Goal: Information Seeking & Learning: Learn about a topic

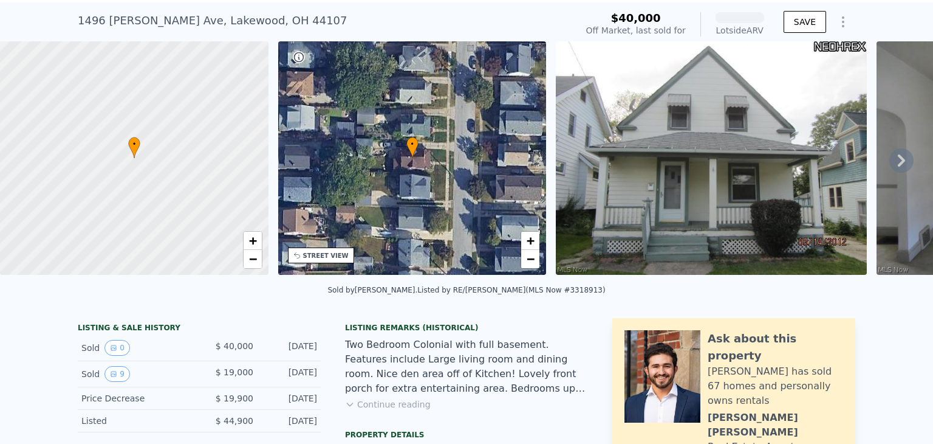
scroll to position [56, 0]
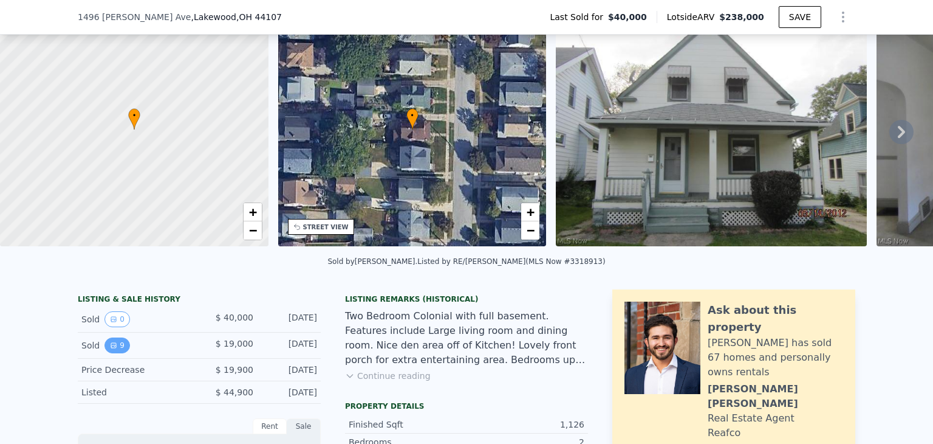
click at [110, 349] on icon "View historical data" at bounding box center [113, 345] width 7 height 7
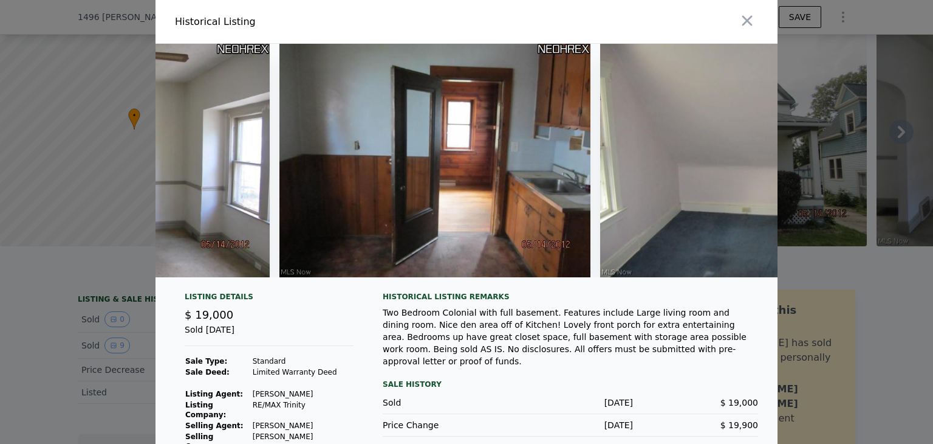
scroll to position [49, 0]
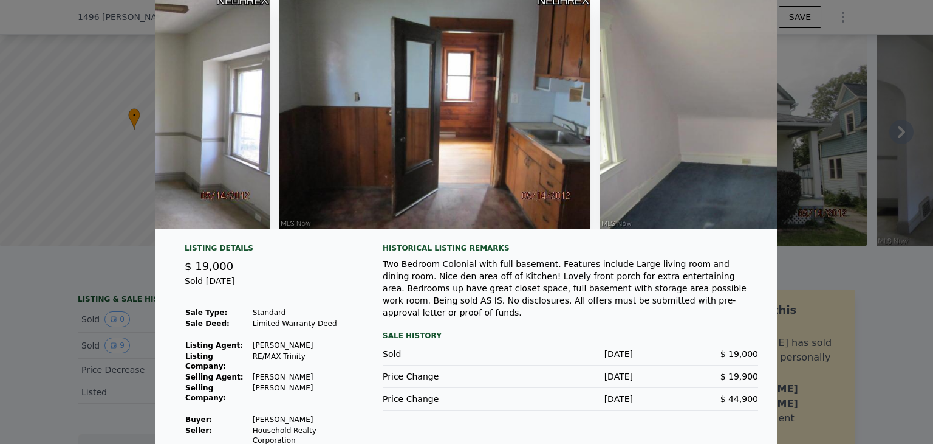
click at [39, 314] on div at bounding box center [466, 222] width 933 height 444
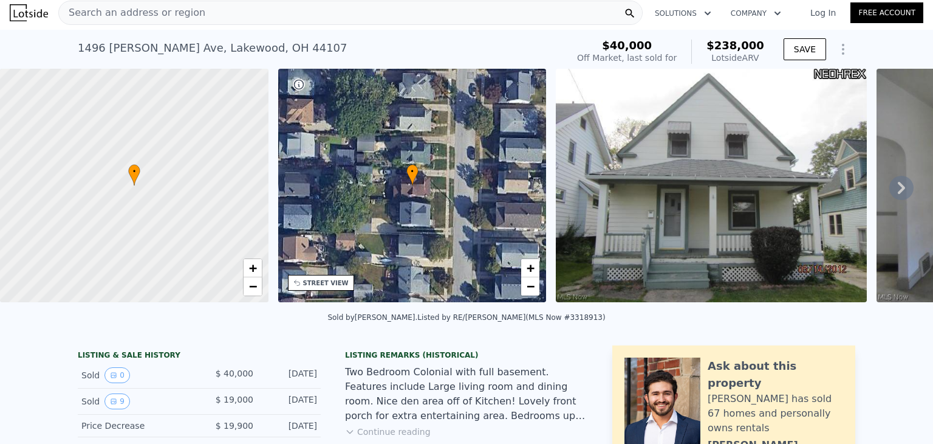
scroll to position [0, 0]
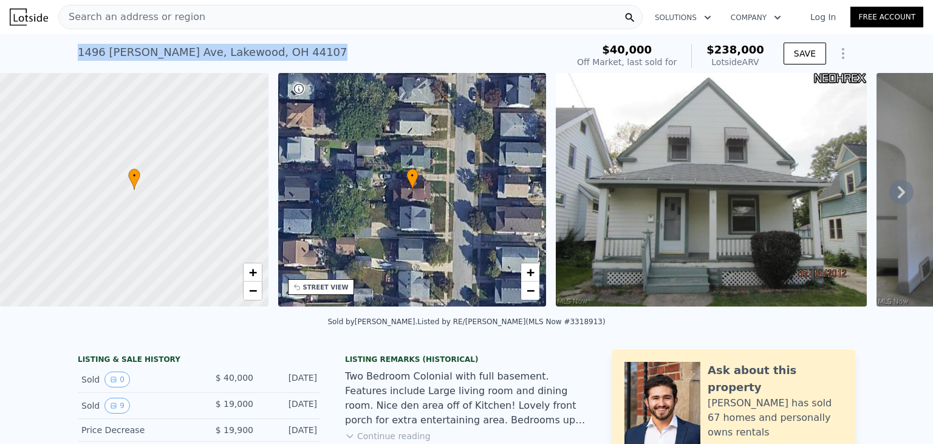
drag, startPoint x: 63, startPoint y: 52, endPoint x: 271, endPoint y: 47, distance: 208.5
click at [271, 47] on div "[STREET_ADDRESS][PERSON_NAME] Sold [DATE] for $40k (~ARV $238k ) $40,000 Off Ma…" at bounding box center [466, 53] width 933 height 39
